Goal: Task Accomplishment & Management: Manage account settings

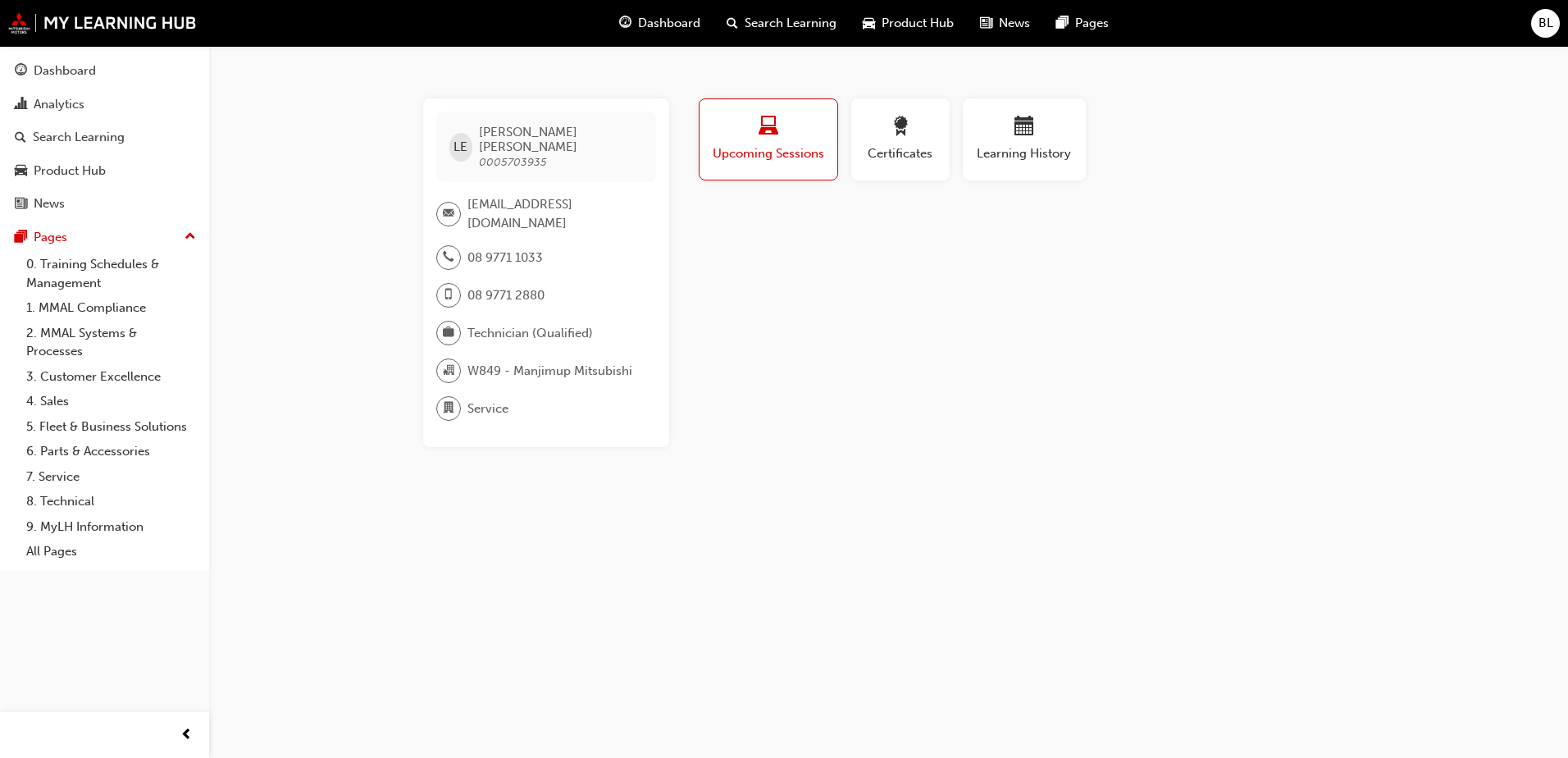
click at [1546, 24] on span "BL" at bounding box center [1546, 23] width 15 height 18
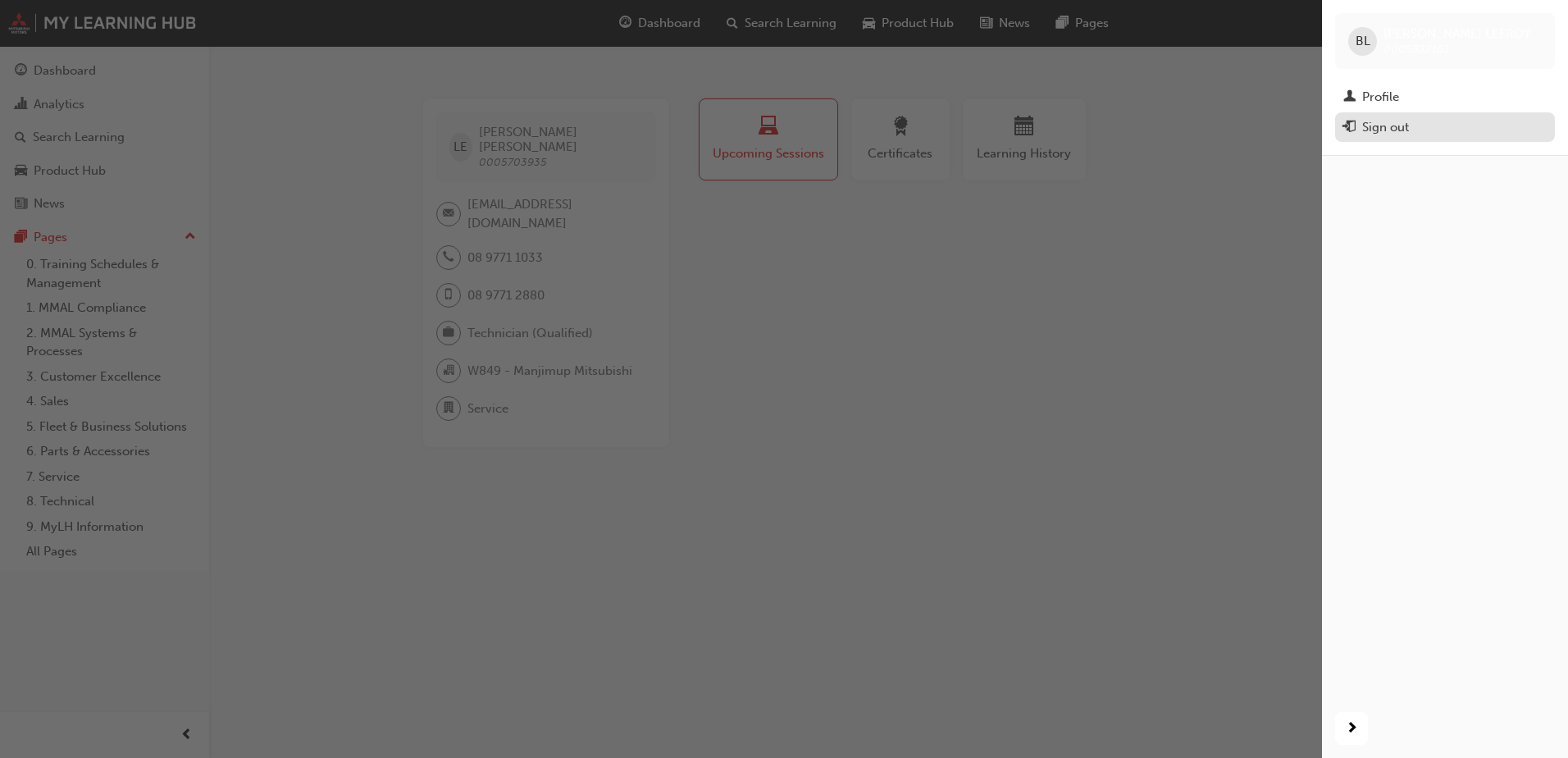
click at [1387, 122] on div "Sign out" at bounding box center [1385, 127] width 47 height 18
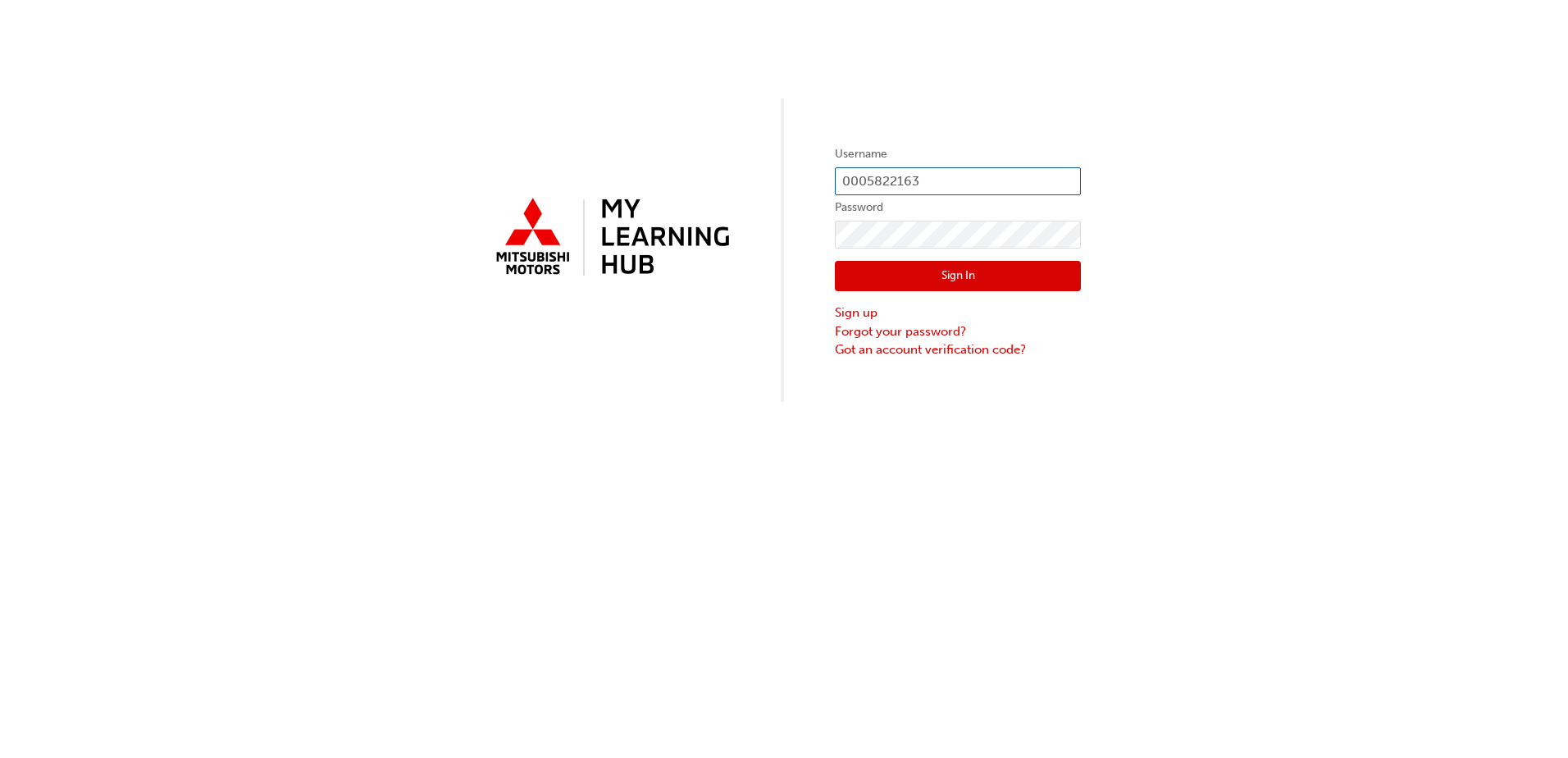
click at [952, 180] on input "0005822163" at bounding box center [957, 181] width 246 height 28
type input "0007090150"
click at [964, 276] on button "Sign In" at bounding box center [957, 277] width 246 height 31
